Goal: Information Seeking & Learning: Learn about a topic

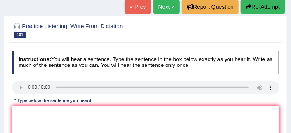
scroll to position [81, 0]
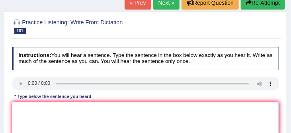
click at [21, 105] on textarea at bounding box center [145, 135] width 267 height 66
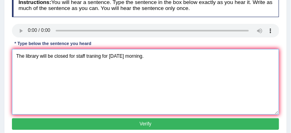
scroll to position [134, 0]
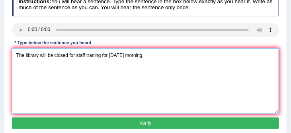
type textarea "The library will be closed for staff traning for tomorrow morning."
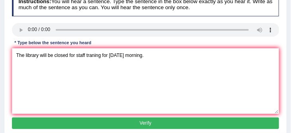
click at [127, 126] on button "Verify" at bounding box center [145, 123] width 267 height 12
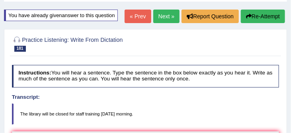
scroll to position [41, 0]
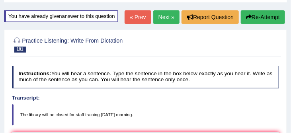
click at [160, 17] on link "Next »" at bounding box center [166, 17] width 26 height 14
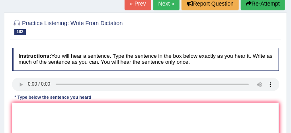
scroll to position [85, 0]
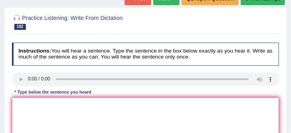
click at [21, 105] on textarea at bounding box center [145, 130] width 267 height 66
click at [19, 104] on textarea at bounding box center [145, 130] width 267 height 66
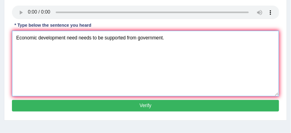
scroll to position [157, 0]
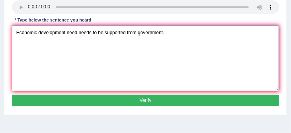
type textarea "Economic development need needs to be supported from government."
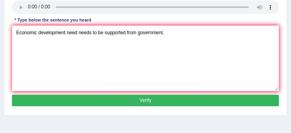
click at [125, 103] on button "Verify" at bounding box center [145, 101] width 267 height 12
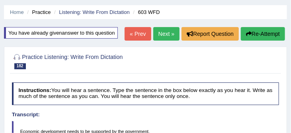
scroll to position [23, 0]
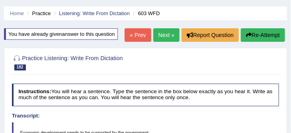
click at [163, 35] on link "Next »" at bounding box center [166, 35] width 26 height 14
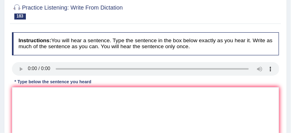
scroll to position [95, 0]
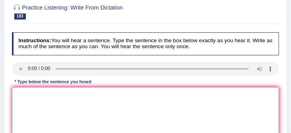
click at [21, 90] on textarea at bounding box center [145, 120] width 267 height 66
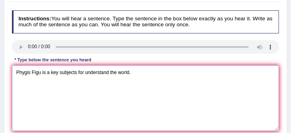
scroll to position [135, 0]
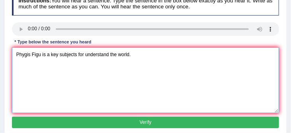
type textarea "Phygis Figu is a key subjects for understand the world."
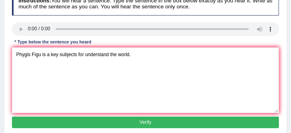
click at [108, 125] on button "Verify" at bounding box center [145, 123] width 267 height 12
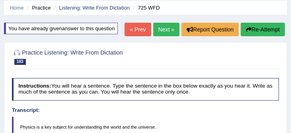
scroll to position [27, 0]
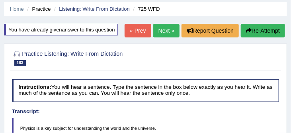
click at [267, 31] on button "Re-Attempt" at bounding box center [263, 31] width 44 height 14
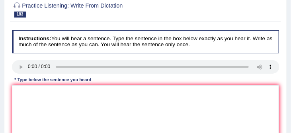
scroll to position [105, 0]
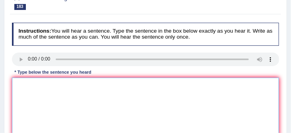
click at [41, 89] on textarea at bounding box center [145, 111] width 267 height 66
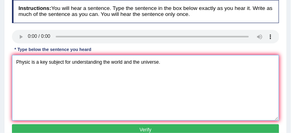
scroll to position [133, 0]
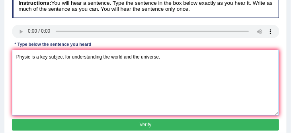
type textarea "Physic is a key subject for understanding the world and the universe."
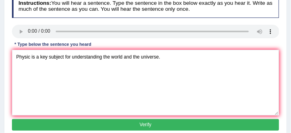
click at [132, 125] on button "Verify" at bounding box center [145, 125] width 267 height 12
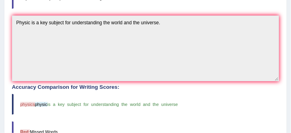
scroll to position [158, 0]
